Goal: Information Seeking & Learning: Learn about a topic

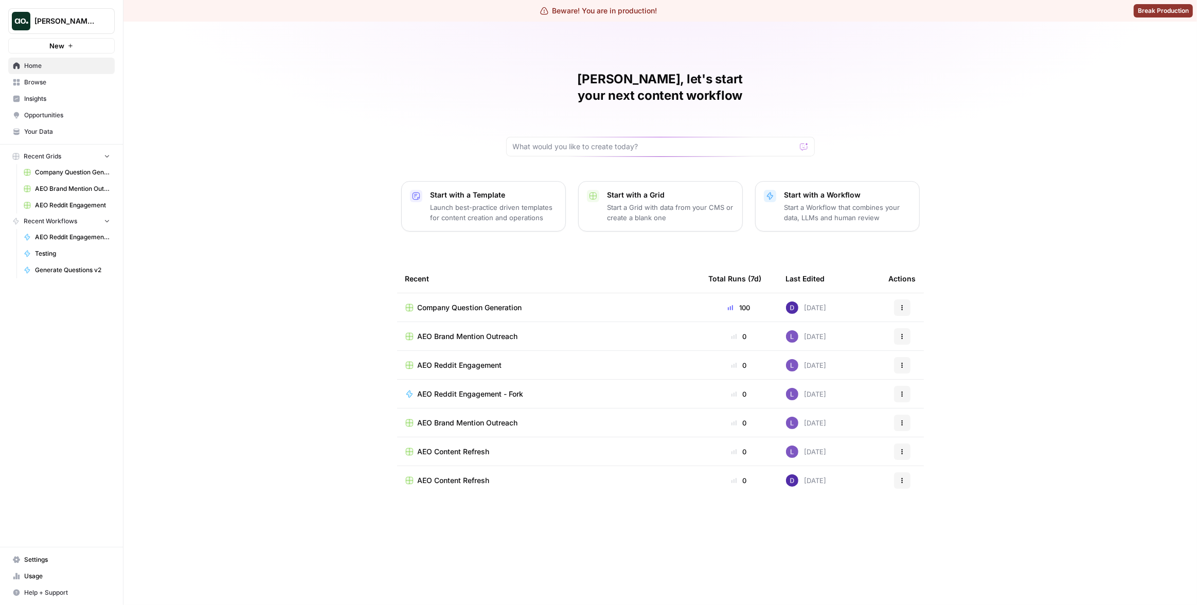
click at [60, 97] on span "Insights" at bounding box center [67, 98] width 86 height 9
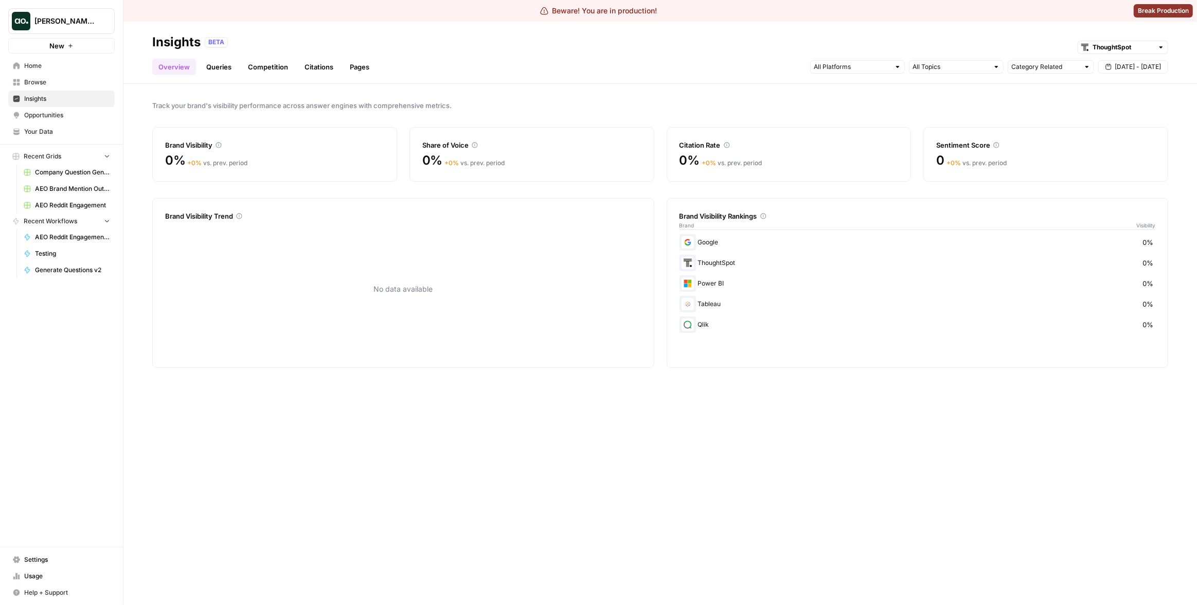
click at [353, 63] on link "Pages" at bounding box center [360, 67] width 32 height 16
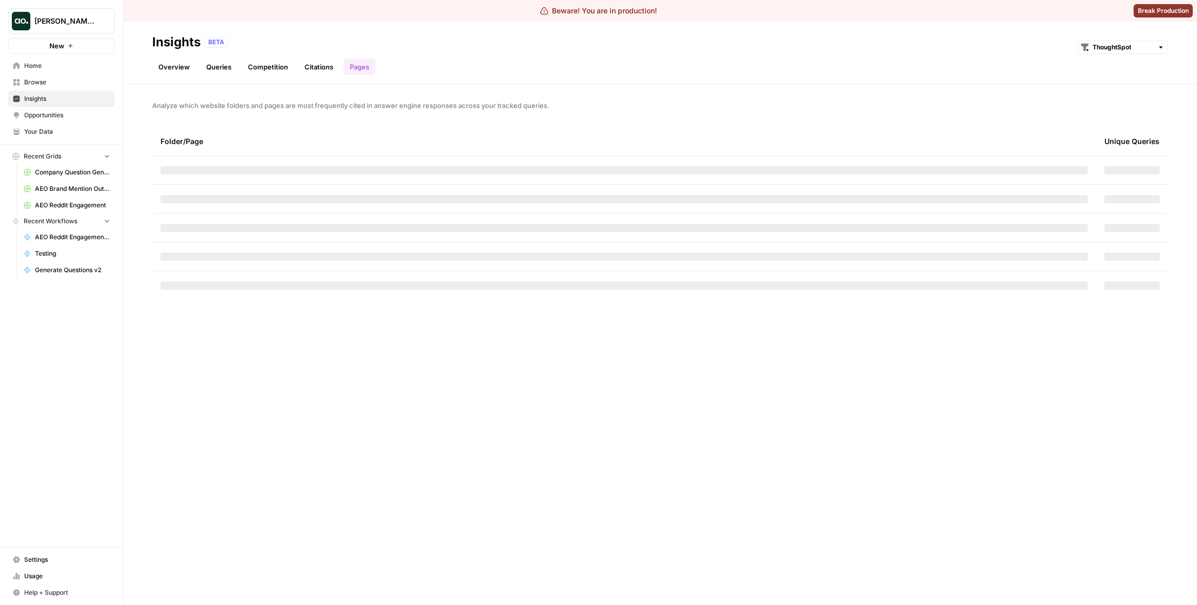
click at [320, 66] on link "Citations" at bounding box center [318, 67] width 41 height 16
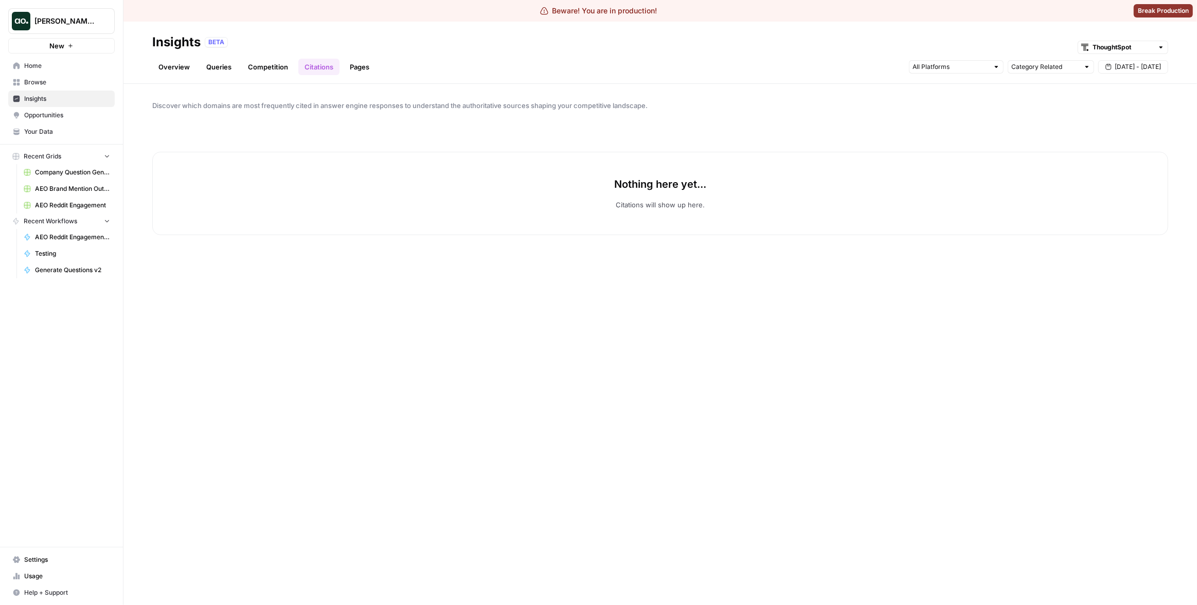
click at [228, 68] on link "Queries" at bounding box center [219, 67] width 38 height 16
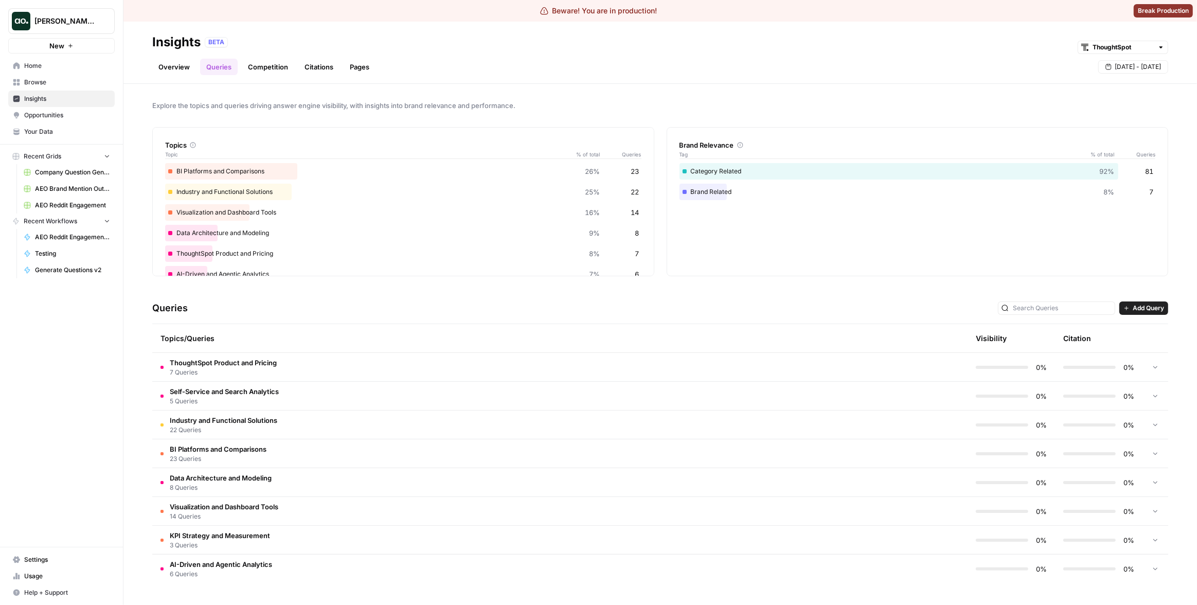
click at [479, 311] on div "Queries Add Query" at bounding box center [660, 308] width 1016 height 31
click at [393, 405] on td "Self-Service and Search Analytics 5 Queries" at bounding box center [516, 396] width 728 height 28
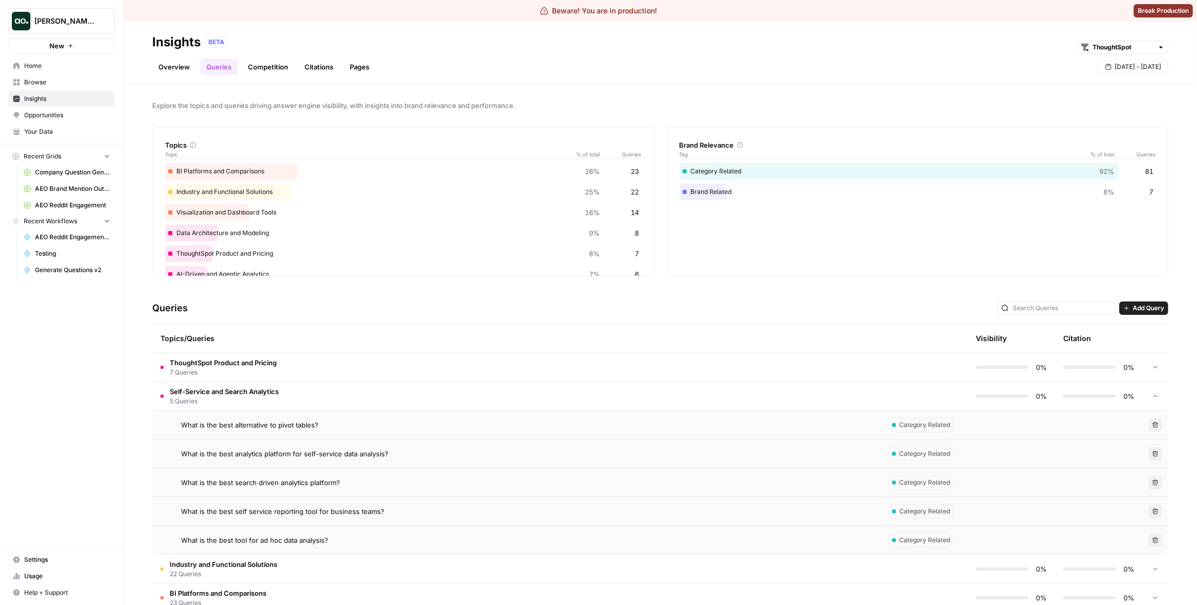
click at [880, 392] on td at bounding box center [923, 396] width 87 height 28
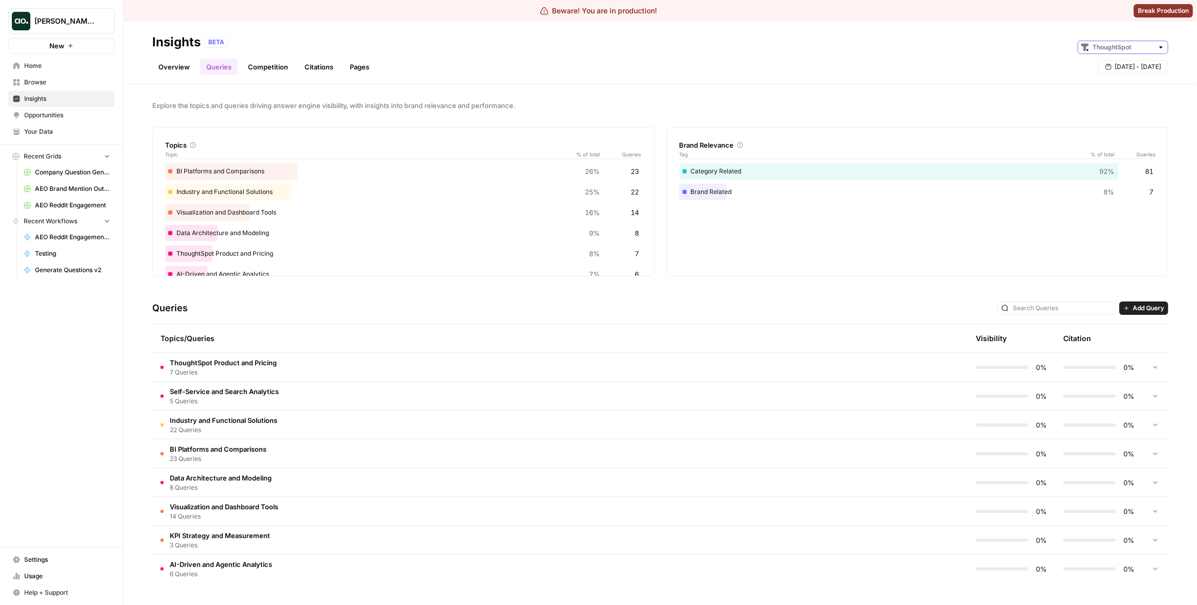
click at [1119, 47] on input "text" at bounding box center [1123, 47] width 61 height 10
type input "ThoughtSpot"
click at [1019, 58] on div "Overview Queries Competition Citations Pages Sep 3 - Sep 9" at bounding box center [660, 62] width 1016 height 25
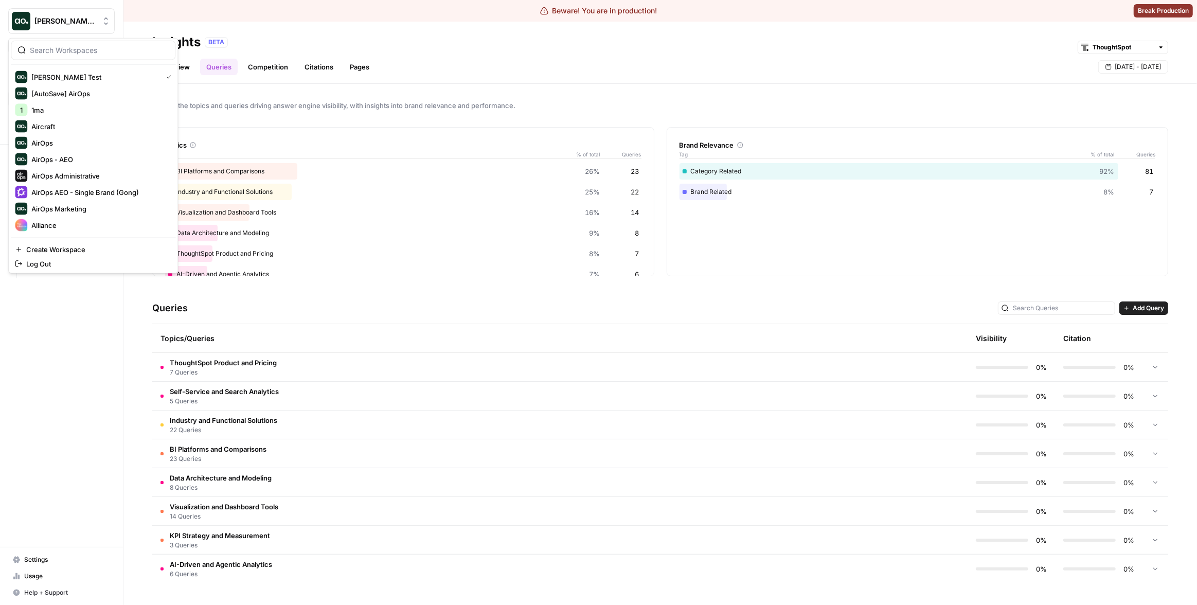
click at [87, 20] on span "Dillon Test" at bounding box center [65, 21] width 62 height 10
click at [59, 209] on span "Synthesia" at bounding box center [99, 209] width 136 height 10
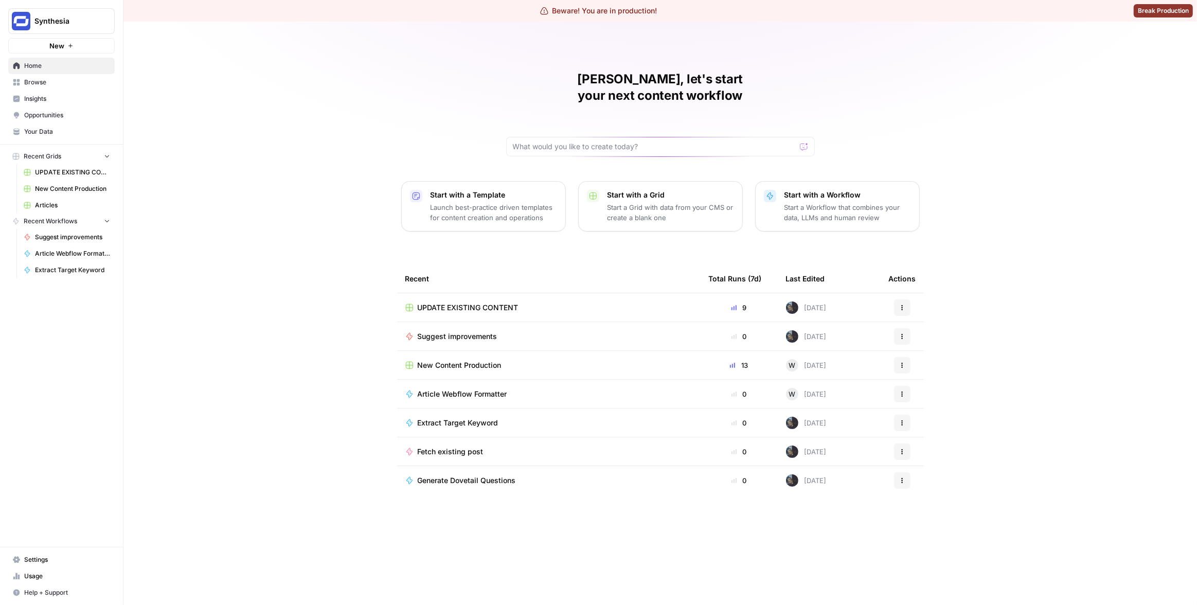
click at [42, 96] on span "Insights" at bounding box center [67, 98] width 86 height 9
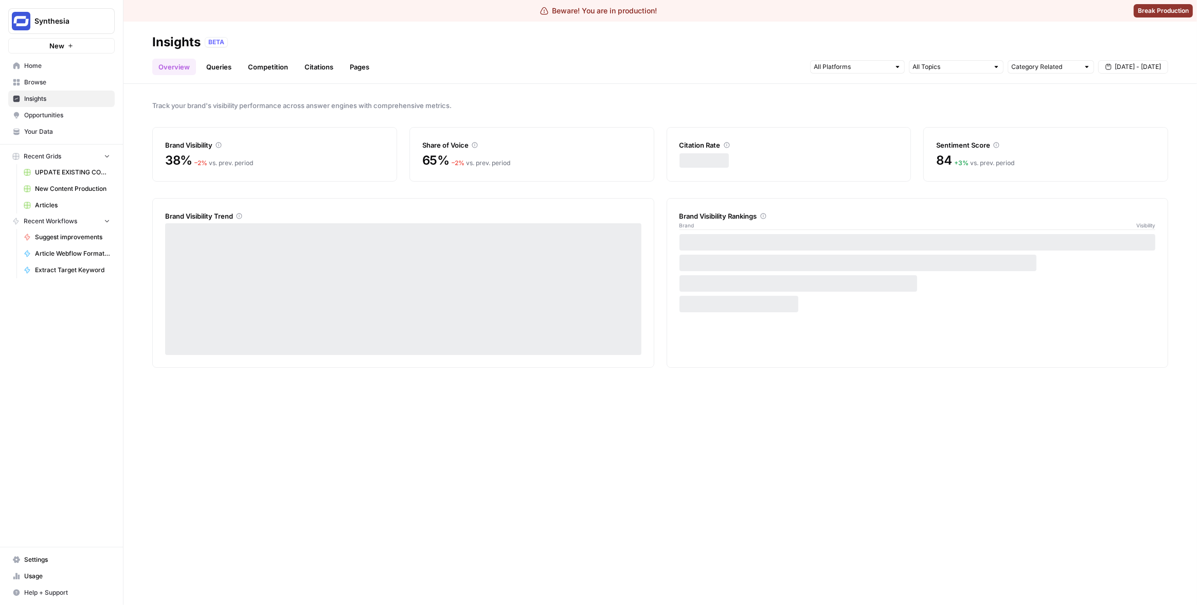
click at [217, 67] on link "Queries" at bounding box center [219, 67] width 38 height 16
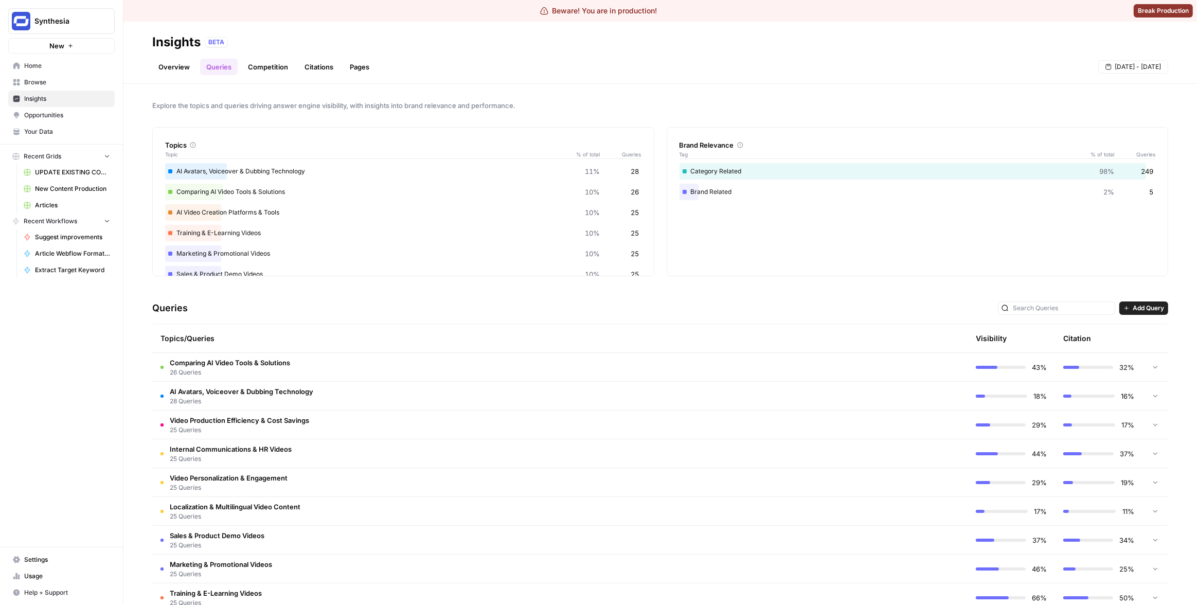
scroll to position [51, 0]
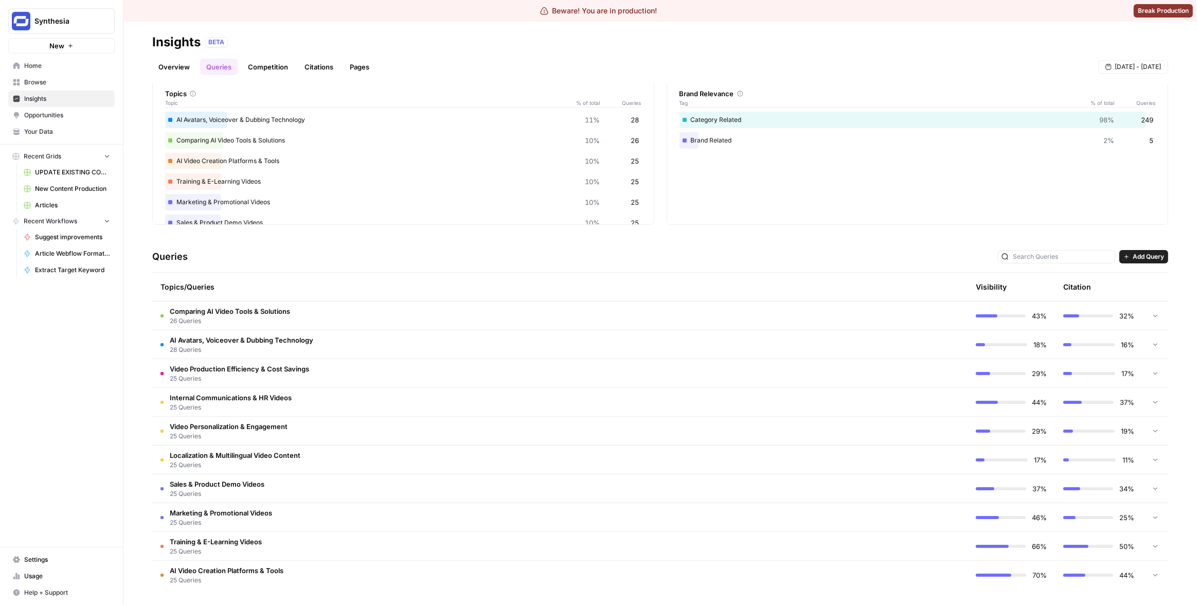
click at [720, 320] on td "Comparing AI Video Tools & Solutions 26 Queries" at bounding box center [516, 316] width 728 height 28
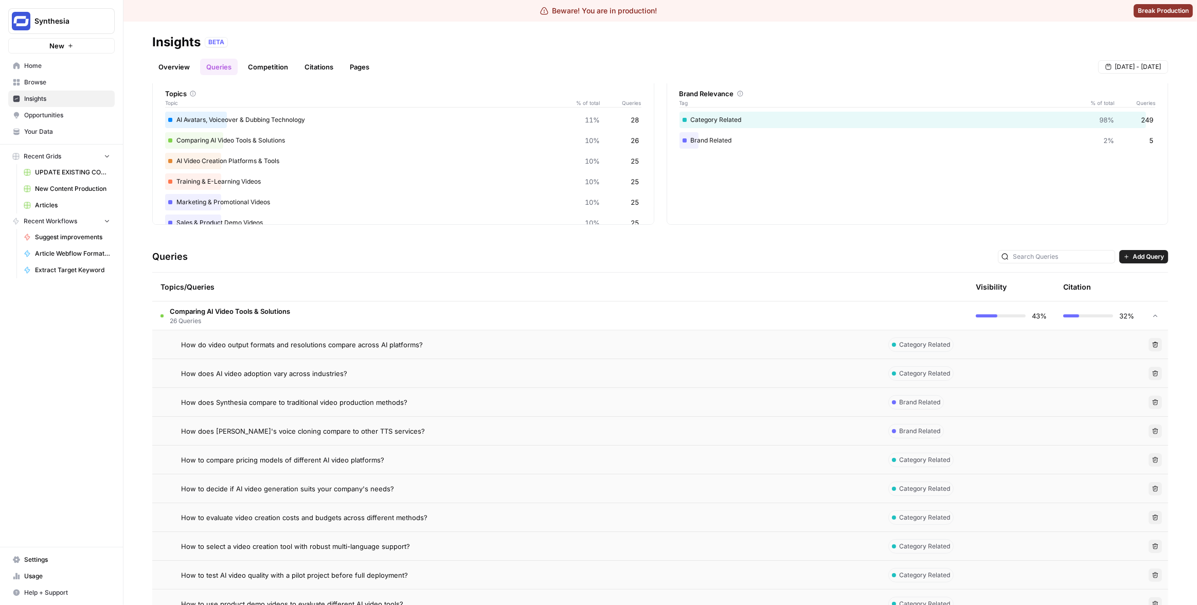
click at [928, 320] on td at bounding box center [923, 316] width 87 height 28
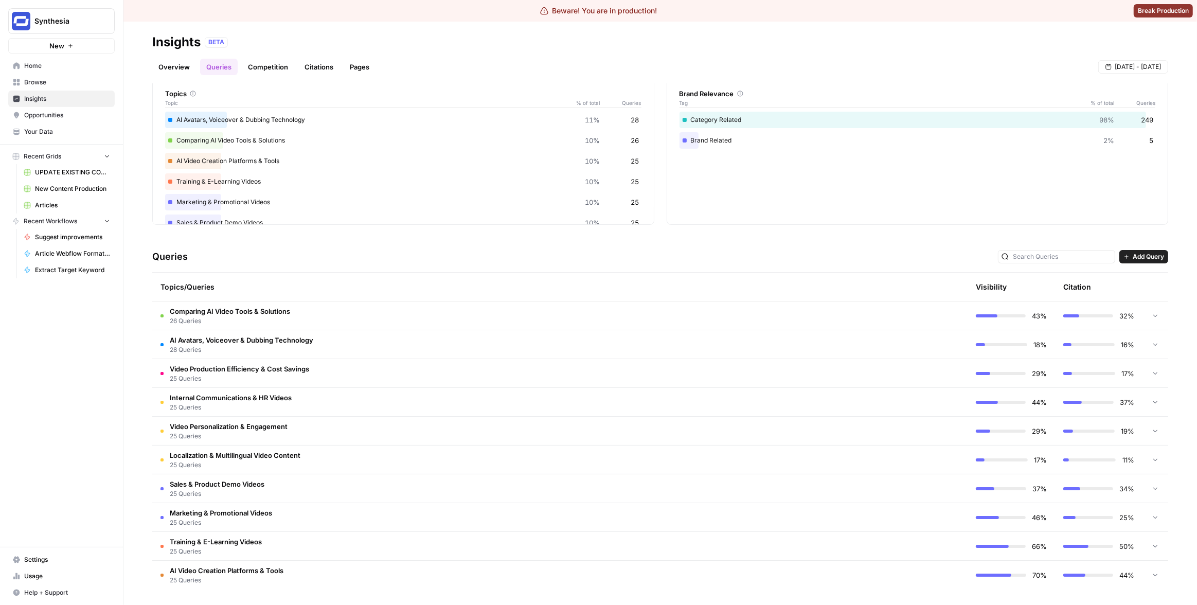
click at [895, 326] on td at bounding box center [923, 316] width 87 height 28
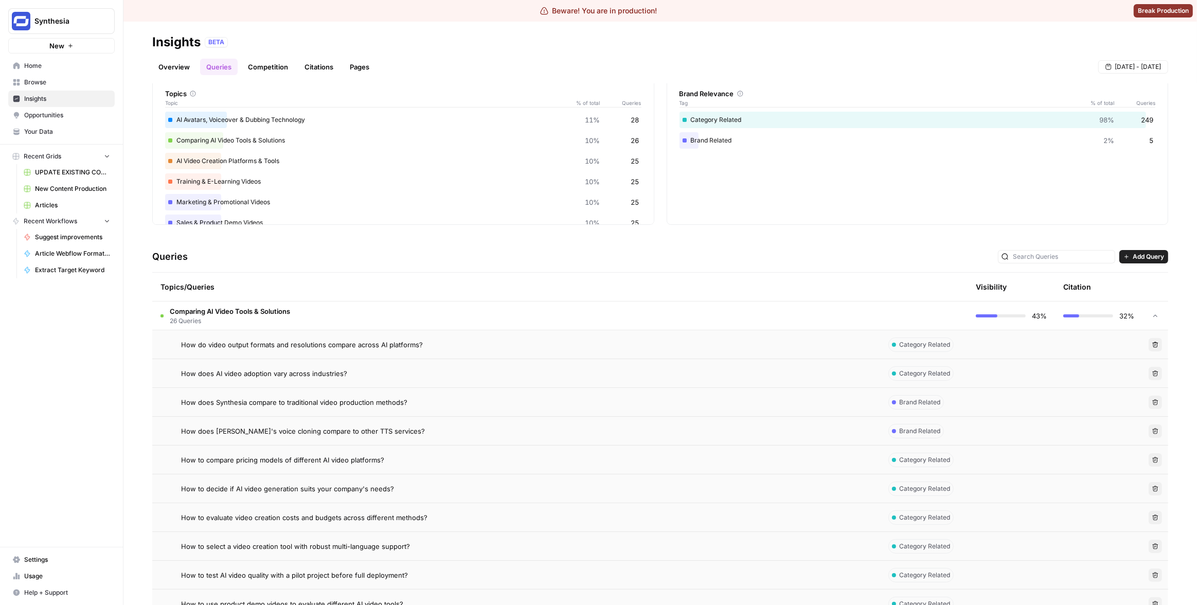
click at [932, 319] on td at bounding box center [923, 316] width 87 height 28
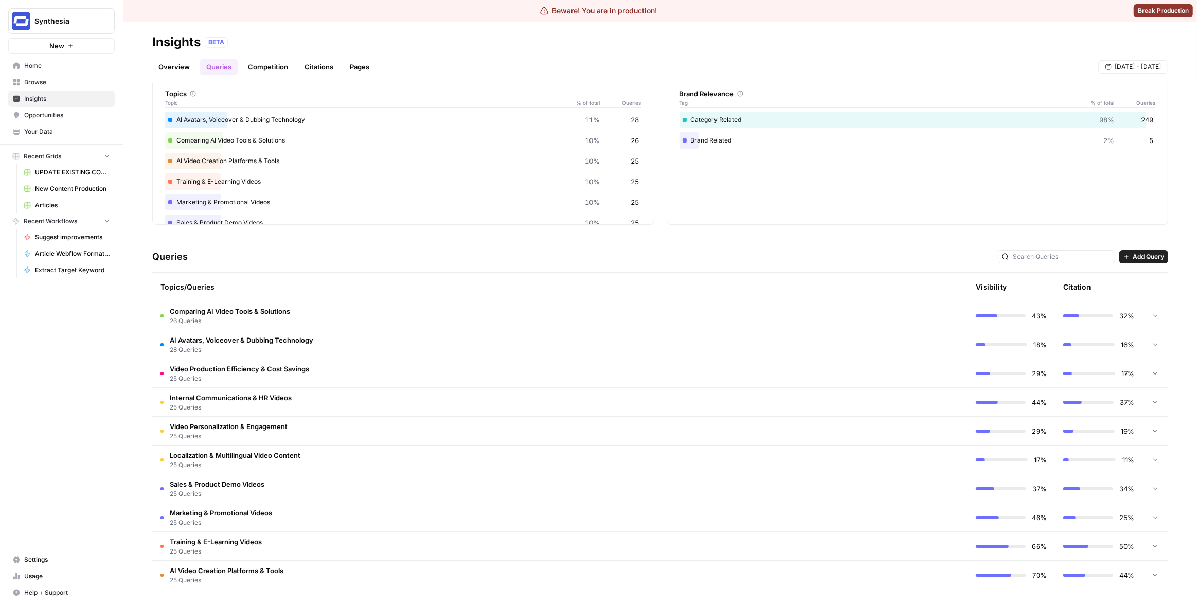
click at [1003, 308] on td "43%" at bounding box center [1011, 316] width 87 height 28
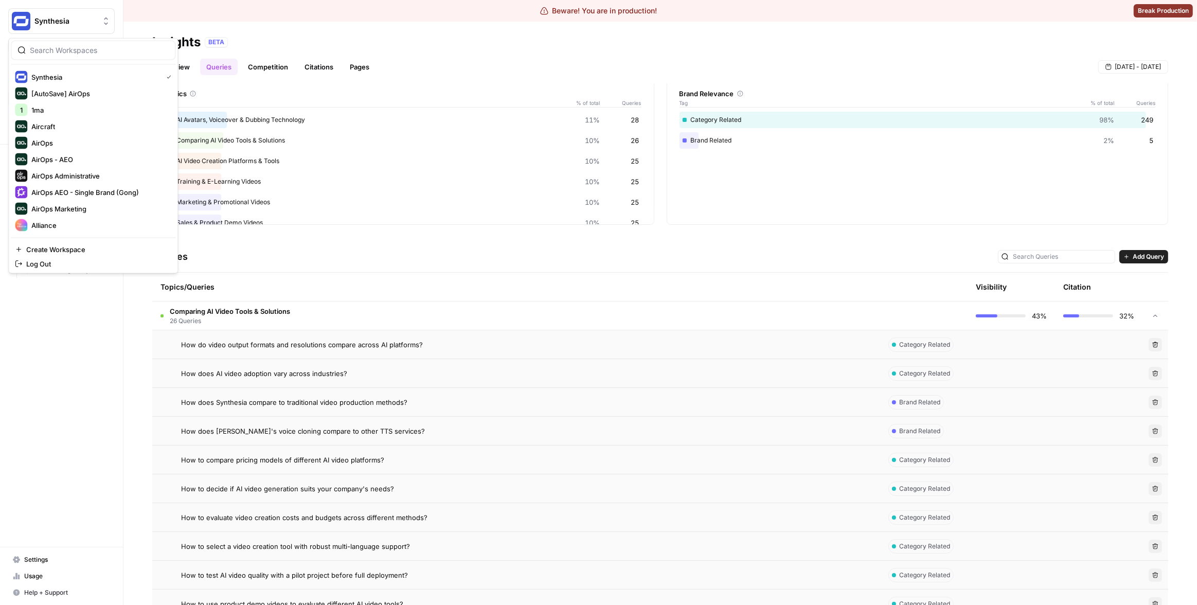
click at [51, 26] on span "Synthesia" at bounding box center [65, 21] width 62 height 10
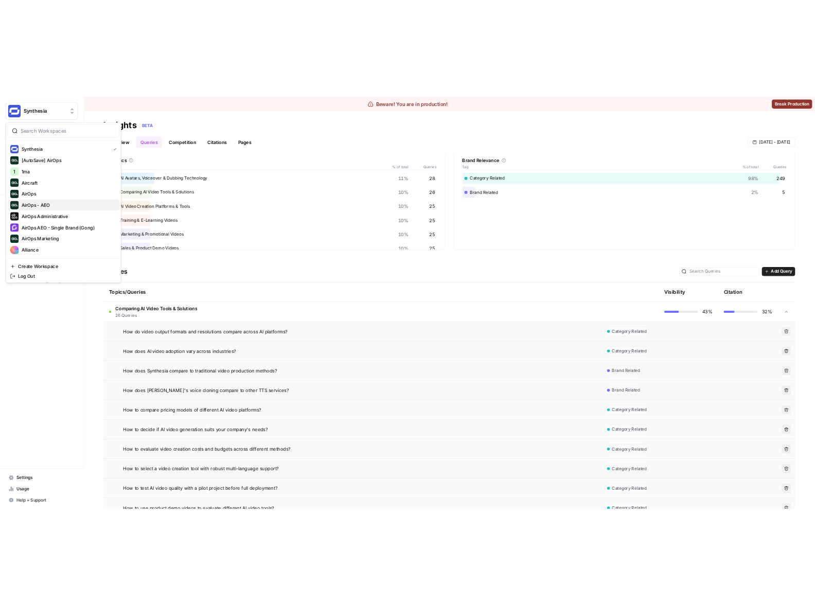
scroll to position [164, 0]
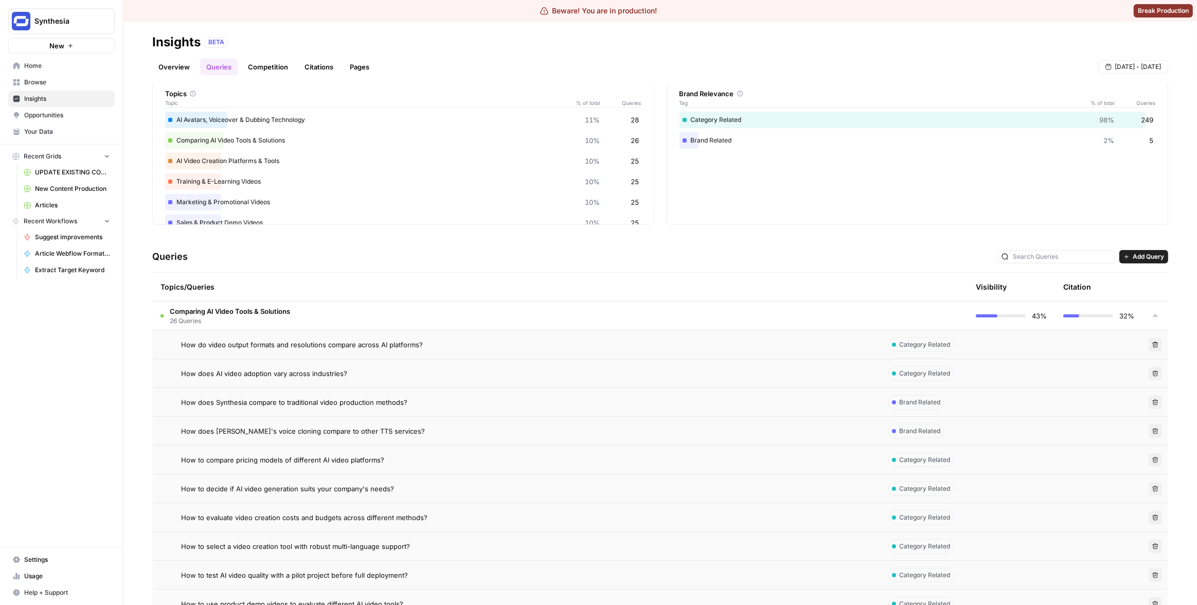
click at [632, 269] on div "Queries Add Query" at bounding box center [660, 256] width 1016 height 31
click at [367, 68] on link "Pages" at bounding box center [360, 67] width 32 height 16
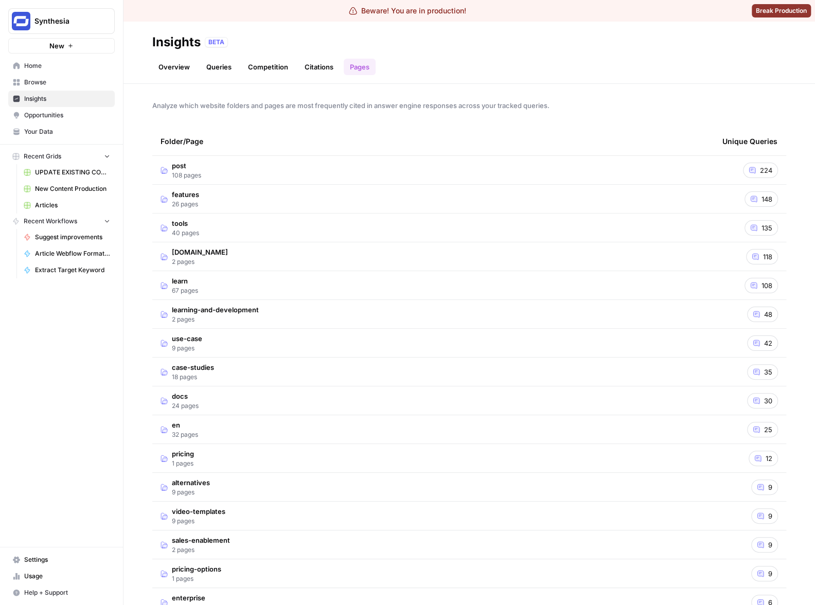
click at [324, 198] on td "features 26 pages" at bounding box center [433, 199] width 562 height 28
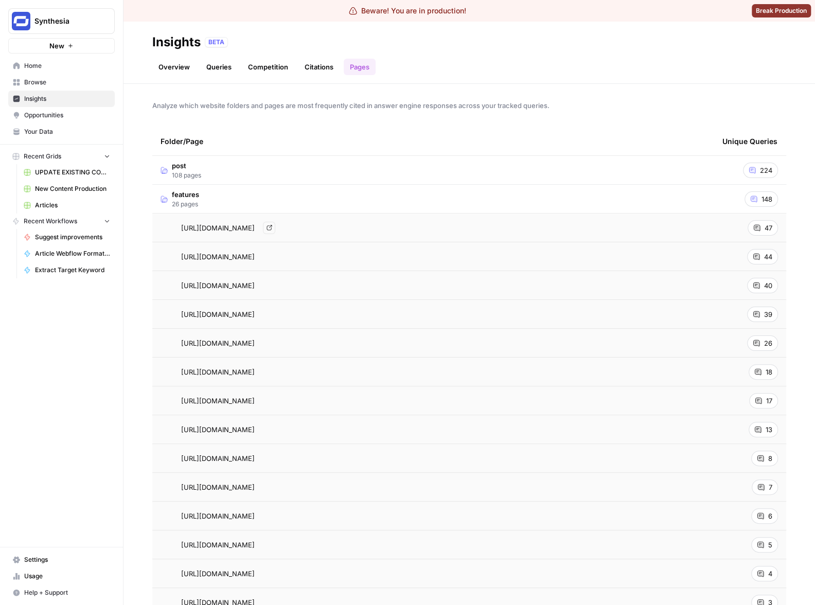
click at [445, 227] on div "https://www.synthesia.io/features/ai-script-generator Go to page" at bounding box center [433, 228] width 545 height 12
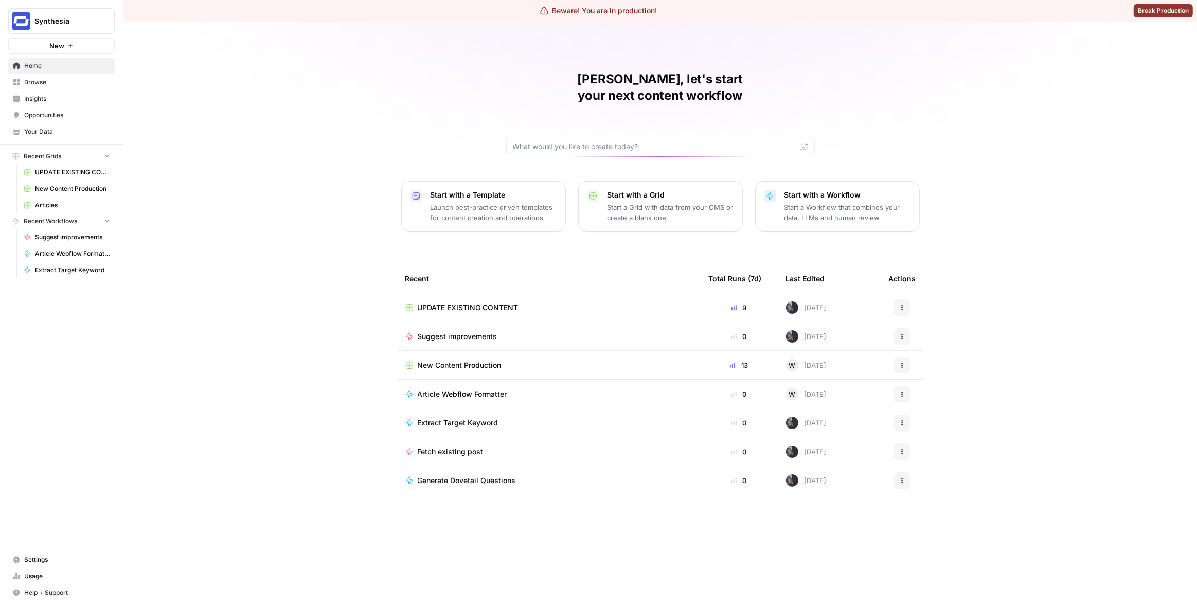
click at [83, 20] on span "Synthesia" at bounding box center [65, 21] width 62 height 10
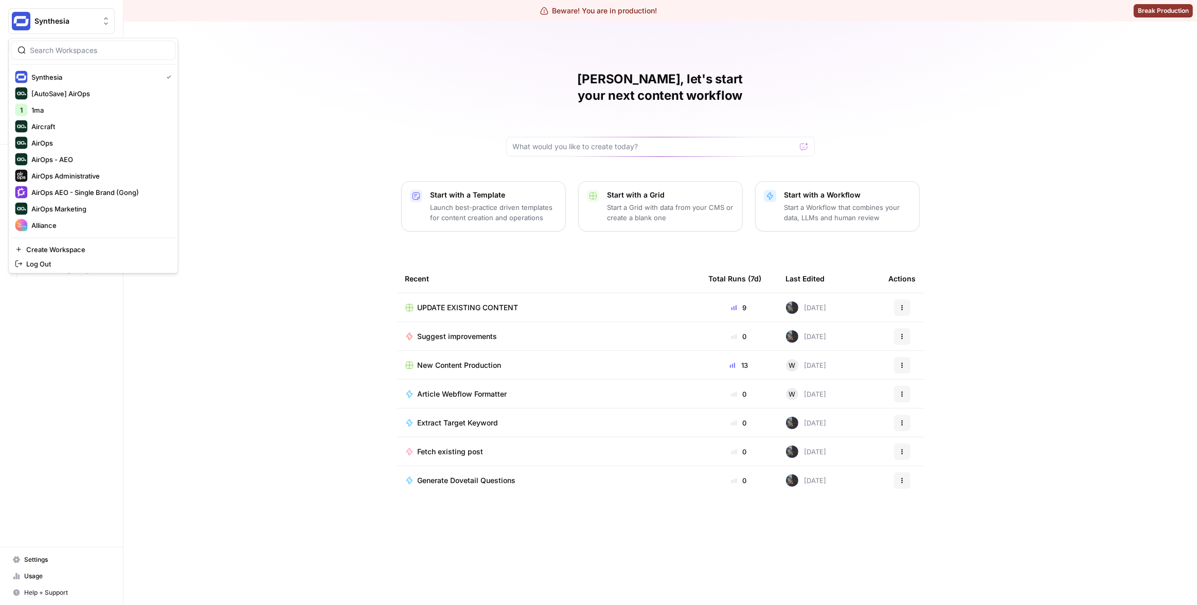
scroll to position [108, 0]
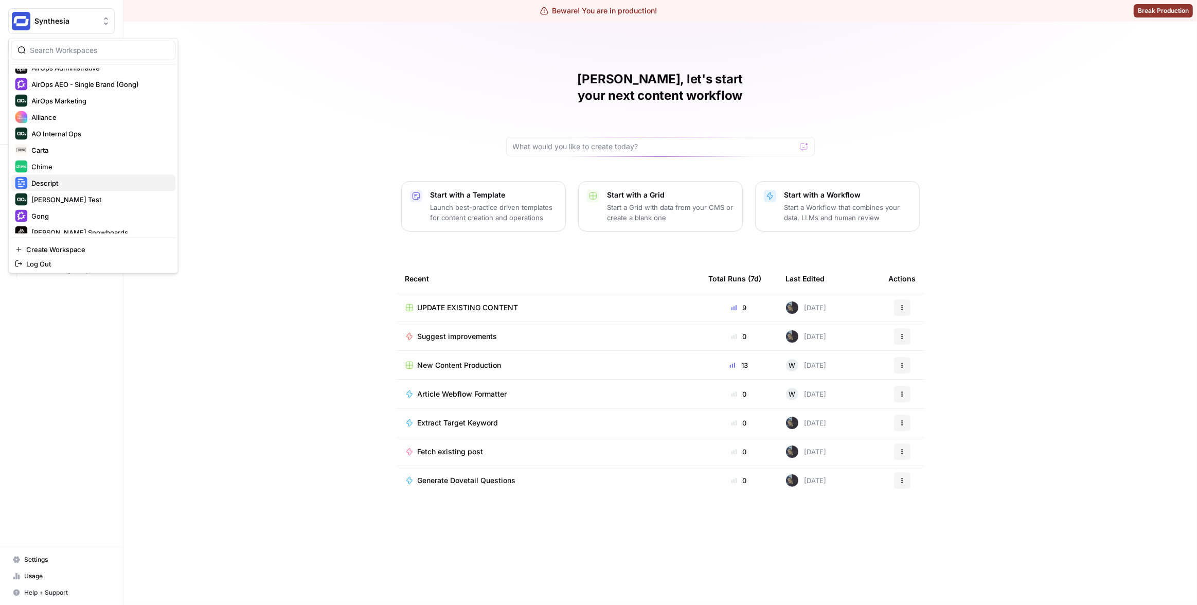
click at [89, 181] on span "Descript" at bounding box center [99, 183] width 136 height 10
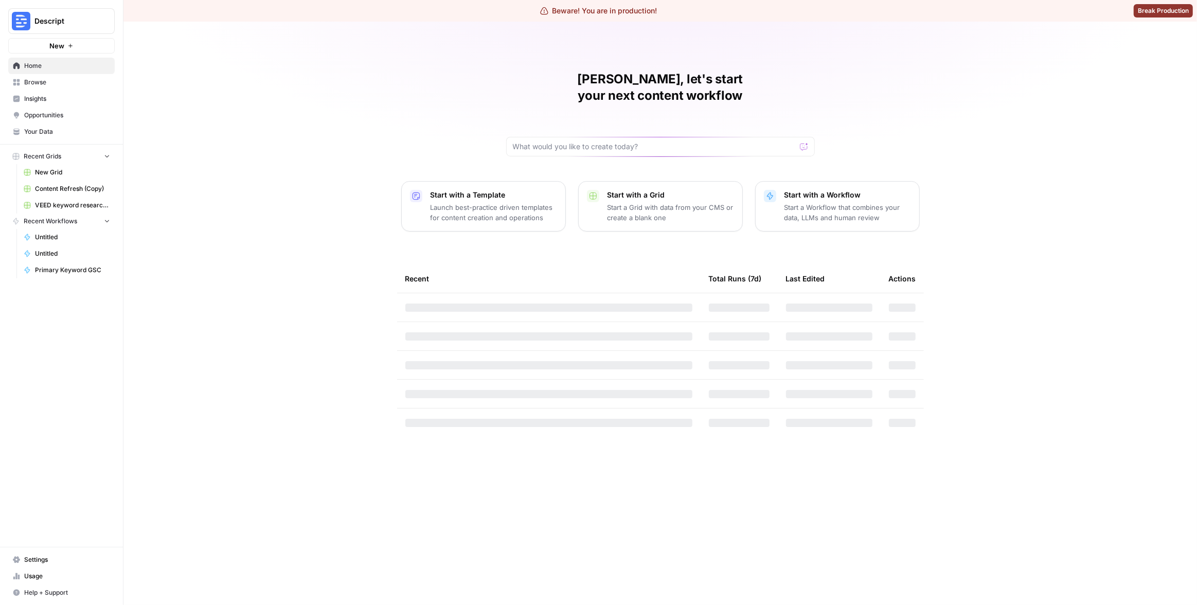
click at [48, 99] on span "Insights" at bounding box center [67, 98] width 86 height 9
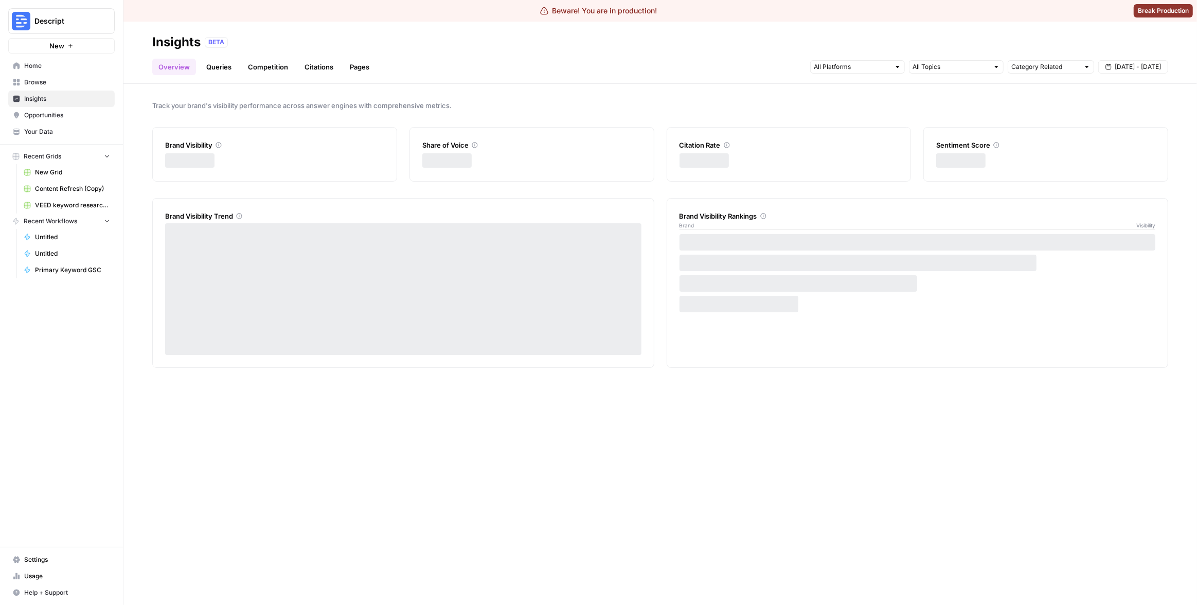
click at [320, 66] on link "Citations" at bounding box center [318, 67] width 41 height 16
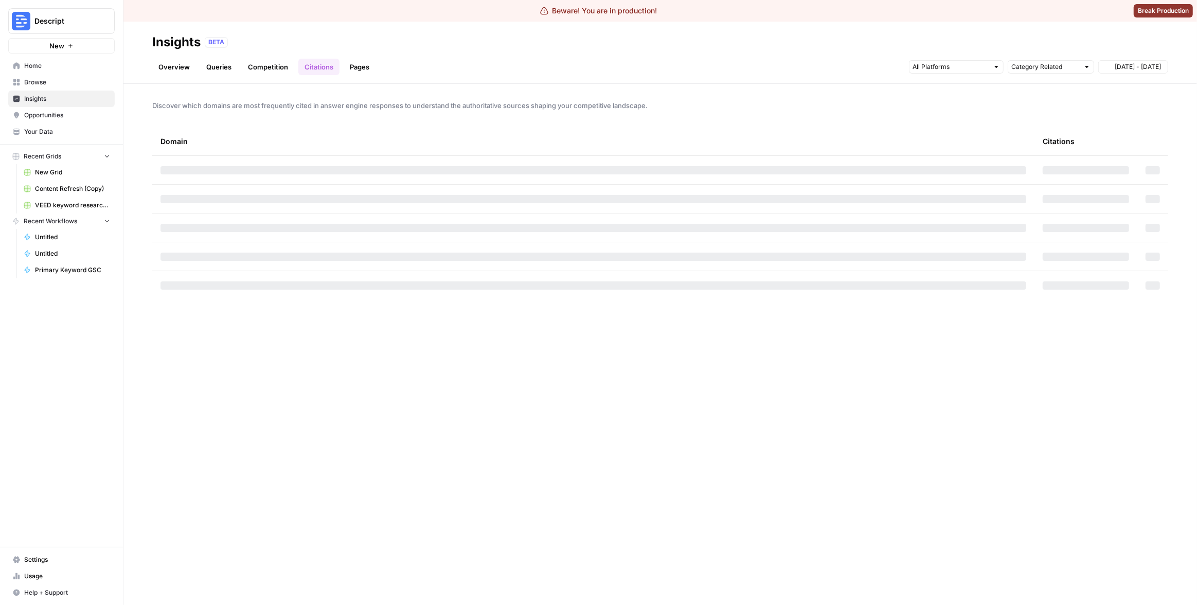
click at [352, 66] on link "Pages" at bounding box center [360, 67] width 32 height 16
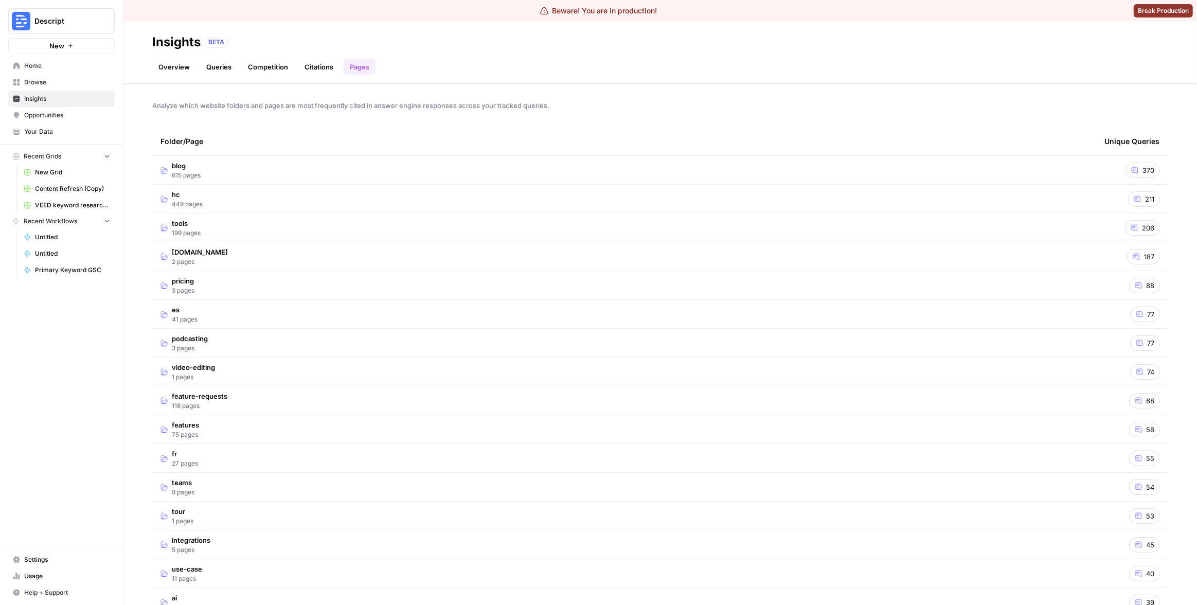
click at [736, 205] on td "hc 449 pages" at bounding box center [624, 199] width 944 height 28
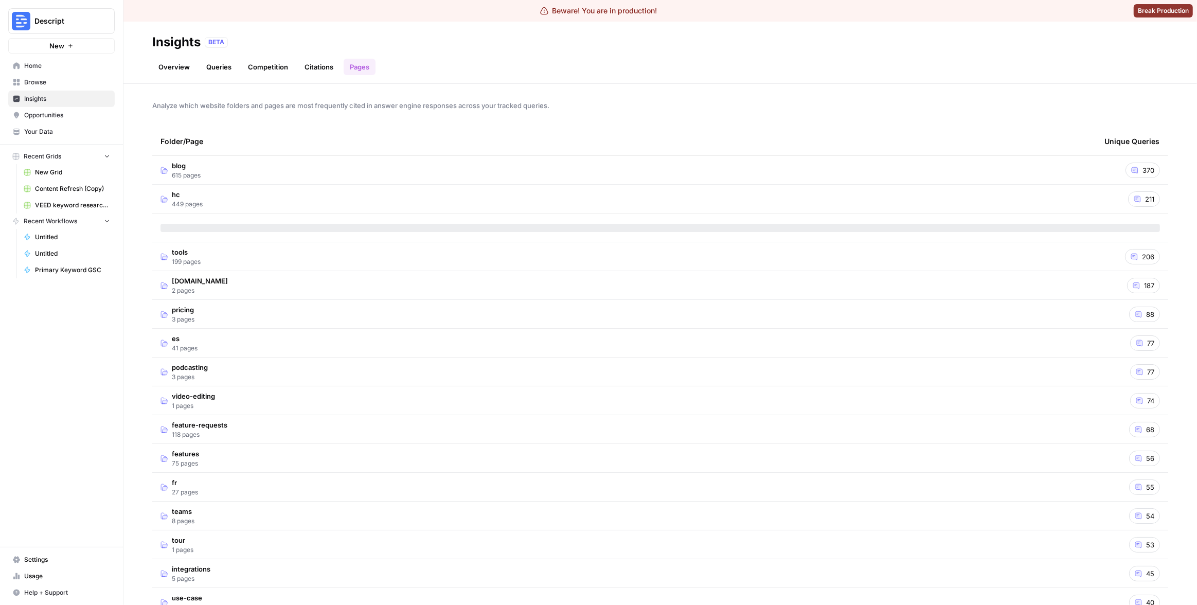
click at [810, 190] on td "hc 449 pages" at bounding box center [624, 199] width 944 height 28
